Goal: Information Seeking & Learning: Check status

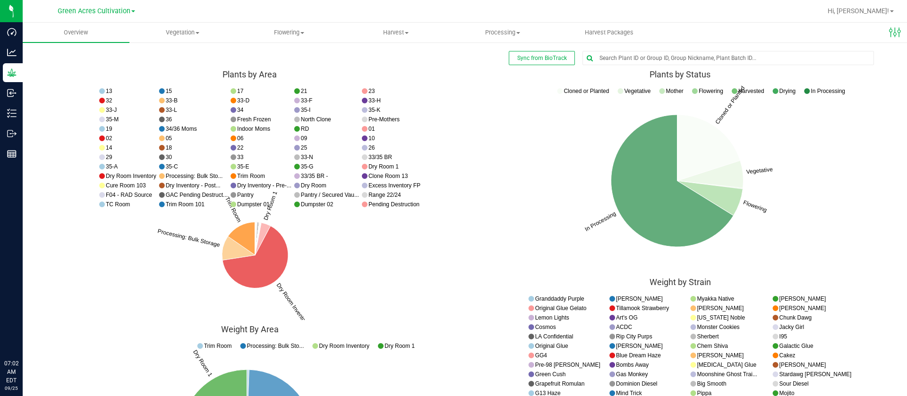
click at [565, 220] on icon "Cloned or Planted Vegetative Flowering In Processing Cloned or Planted Vegetati…" at bounding box center [680, 178] width 416 height 189
click at [309, 33] on span "Flowering" at bounding box center [290, 32] width 106 height 9
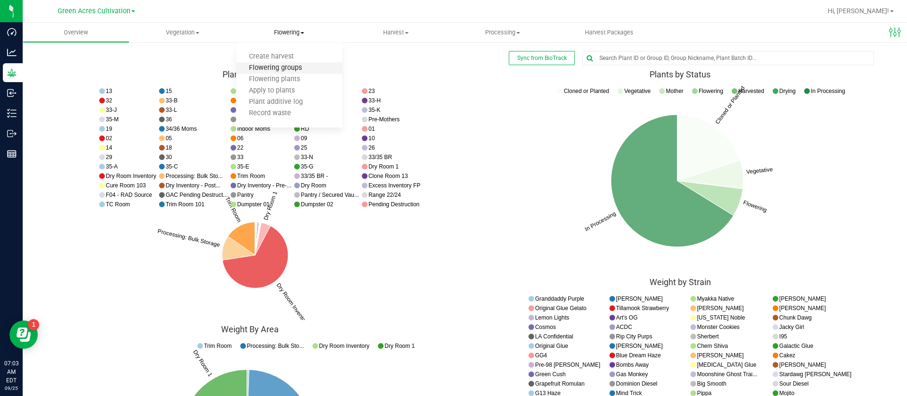
click at [282, 66] on span "Flowering groups" at bounding box center [275, 68] width 78 height 8
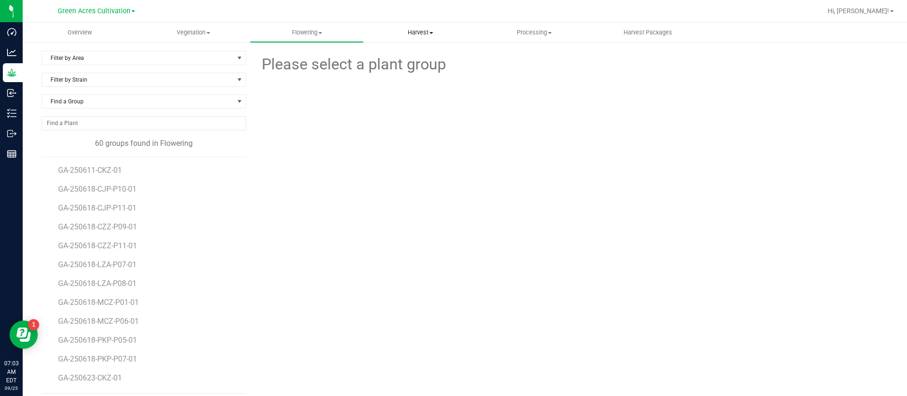
click at [428, 34] on span "Harvest" at bounding box center [420, 32] width 113 height 9
click at [397, 58] on span "Harvests" at bounding box center [390, 57] width 52 height 8
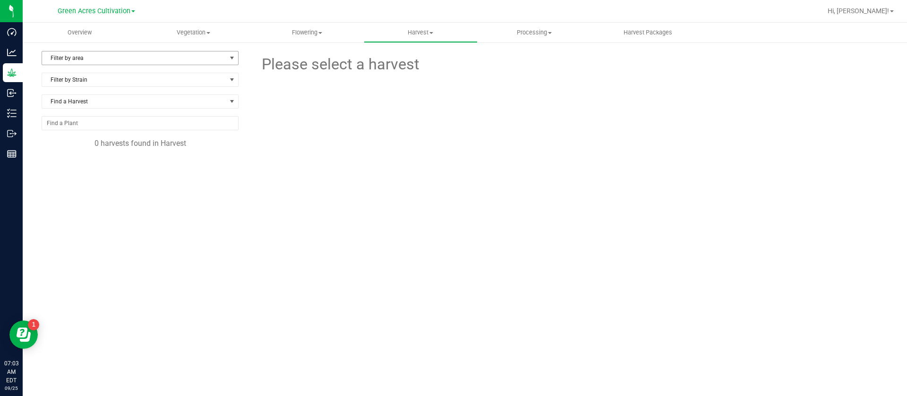
click at [107, 54] on span "Filter by area" at bounding box center [134, 57] width 184 height 13
click at [298, 37] on uib-tab-heading "Flowering Create harvest Flowering groups Flowering plants Apply to plants Plan…" at bounding box center [306, 32] width 113 height 19
click at [304, 70] on span "Flowering groups" at bounding box center [289, 68] width 78 height 8
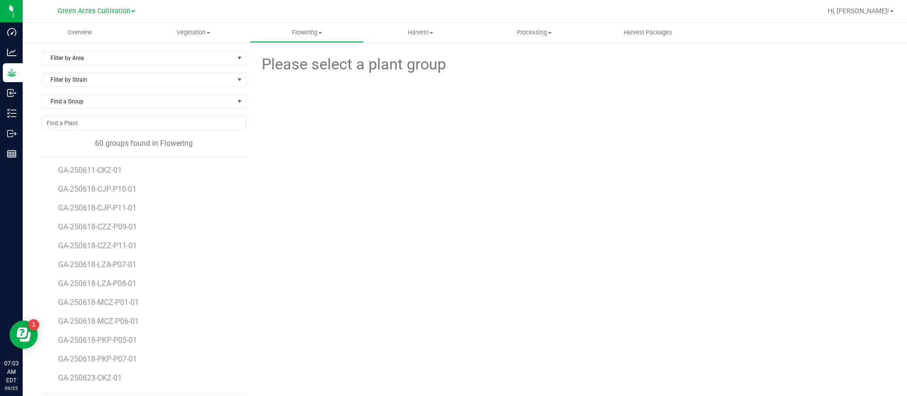
click at [601, 129] on div at bounding box center [571, 128] width 325 height 104
click at [445, 219] on div "Please select a plant group" at bounding box center [570, 222] width 635 height 343
click at [71, 168] on span "GA-250611-CKZ-01" at bounding box center [91, 170] width 67 height 9
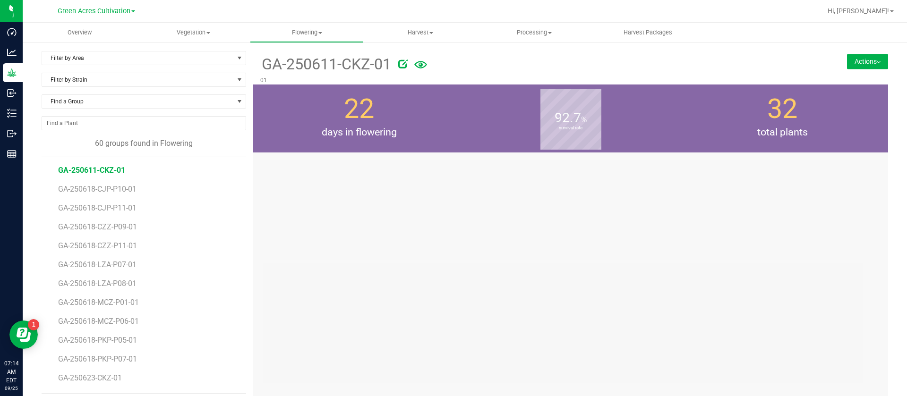
click at [444, 213] on div at bounding box center [570, 351] width 635 height 396
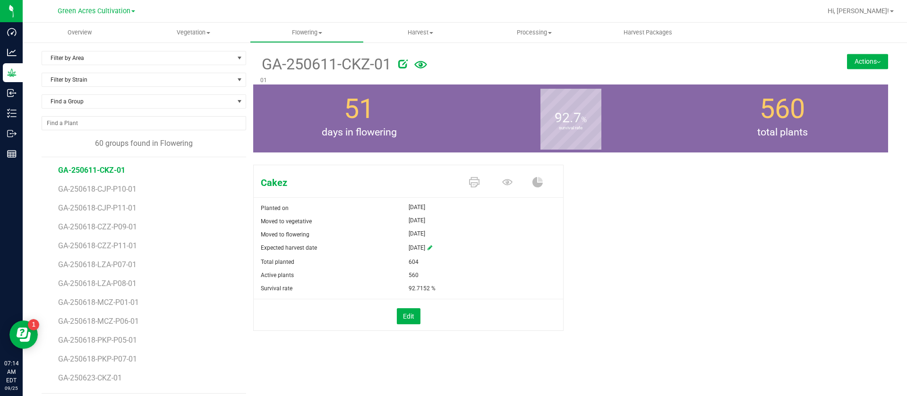
click at [629, 152] on div "92.7 % survival rate" at bounding box center [571, 119] width 212 height 68
click at [593, 283] on div "Cakez Planted on [DATE] Moved to vegetative [DATE] Moved to flowering [DATE] Ex…" at bounding box center [570, 258] width 635 height 194
drag, startPoint x: 617, startPoint y: 266, endPoint x: 626, endPoint y: 269, distance: 9.3
click at [626, 269] on div "Cakez Planted on [DATE] Moved to vegetative [DATE] Moved to flowering [DATE] Ex…" at bounding box center [570, 258] width 635 height 194
drag, startPoint x: 612, startPoint y: 109, endPoint x: 621, endPoint y: 120, distance: 13.4
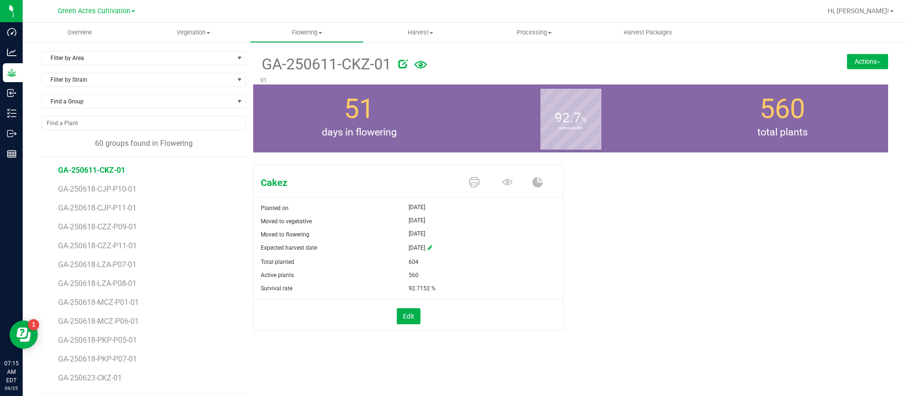
click at [613, 109] on div "92.7 % survival rate" at bounding box center [571, 119] width 212 height 68
click at [588, 192] on div "Cakez Planted on [DATE] Moved to vegetative [DATE] Moved to flowering [DATE] Ex…" at bounding box center [570, 258] width 635 height 194
click at [641, 147] on div "92.7 % survival rate" at bounding box center [571, 119] width 212 height 68
click at [734, 326] on div "Cakez Planted on [DATE] Moved to vegetative [DATE] Moved to flowering [DATE] Ex…" at bounding box center [570, 258] width 635 height 194
click at [558, 125] on b "survival rate" at bounding box center [570, 128] width 61 height 85
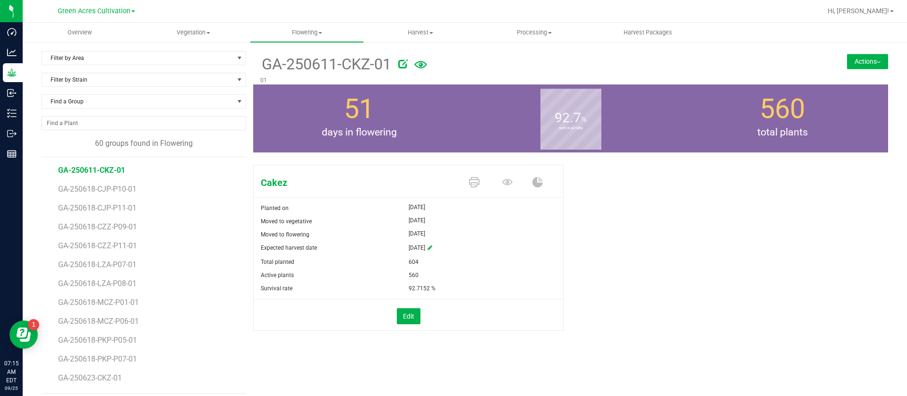
click at [459, 118] on div "51 days in flowering" at bounding box center [359, 119] width 212 height 68
click at [109, 237] on span "GA-250623-CKZ-01" at bounding box center [91, 236] width 67 height 9
click at [757, 242] on div "Cakez Planted on [DATE] Moved to vegetative [DATE] Moved to flowering [DATE] Ex…" at bounding box center [570, 258] width 635 height 194
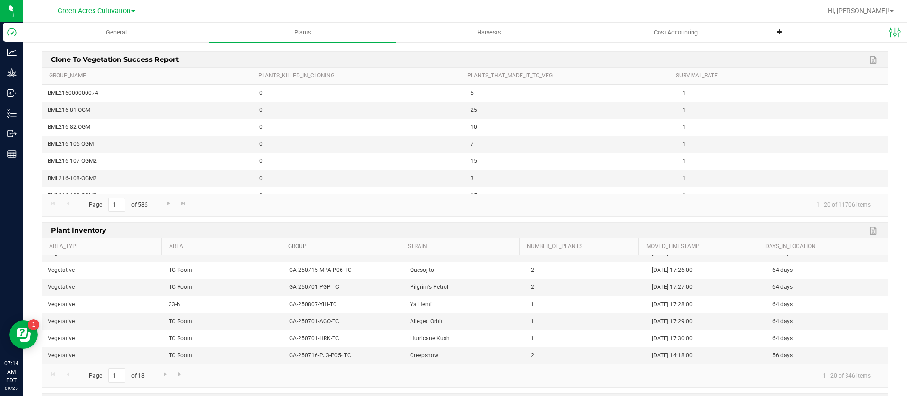
scroll to position [177, 0]
